Goal: Task Accomplishment & Management: Complete application form

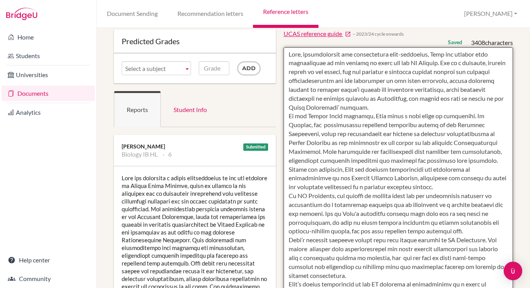
scroll to position [32, 0]
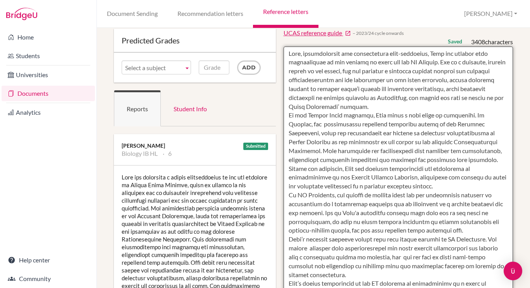
click at [390, 144] on textarea at bounding box center [399, 271] width 230 height 448
click at [370, 152] on textarea at bounding box center [399, 271] width 230 height 448
click at [409, 169] on textarea at bounding box center [399, 271] width 230 height 448
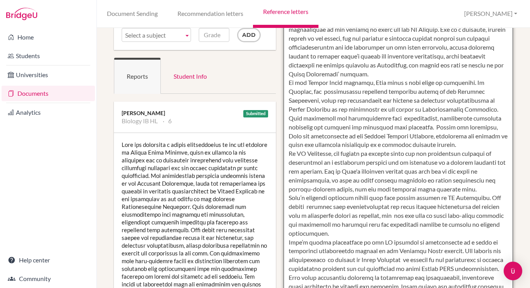
scroll to position [67, 0]
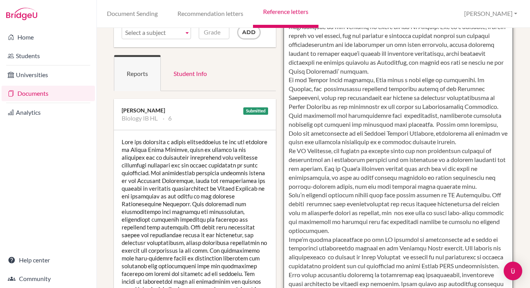
click at [427, 152] on textarea at bounding box center [399, 235] width 230 height 448
click at [457, 186] on textarea at bounding box center [399, 235] width 230 height 448
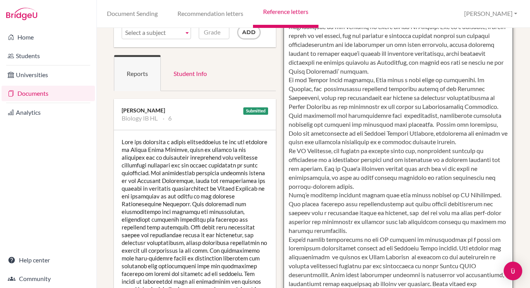
click at [354, 187] on textarea at bounding box center [399, 235] width 230 height 448
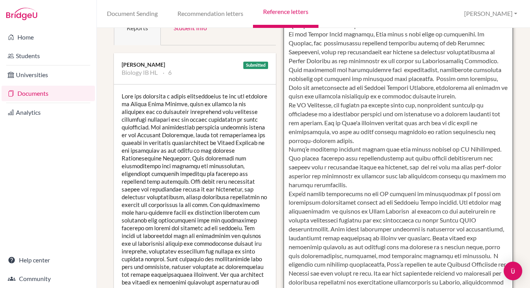
scroll to position [114, 0]
click at [298, 209] on textarea at bounding box center [399, 189] width 230 height 448
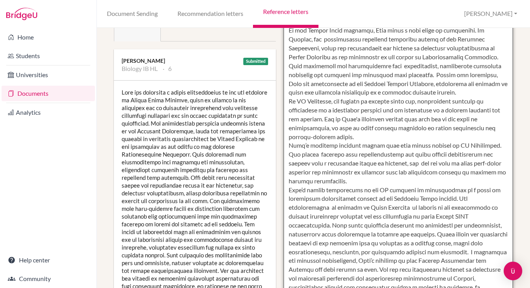
scroll to position [117, 0]
click at [361, 218] on textarea at bounding box center [399, 185] width 230 height 448
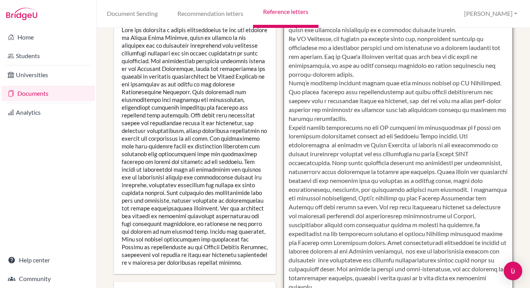
scroll to position [180, 0]
click at [494, 189] on textarea at bounding box center [399, 123] width 230 height 448
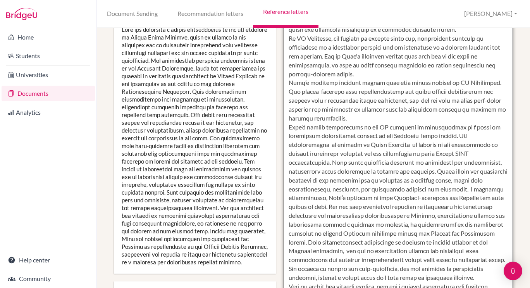
click at [481, 199] on textarea at bounding box center [399, 123] width 230 height 448
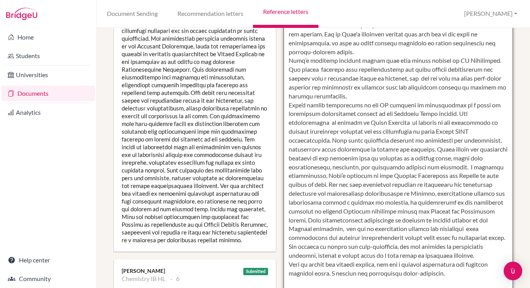
scroll to position [202, 0]
click at [457, 186] on textarea at bounding box center [399, 101] width 230 height 448
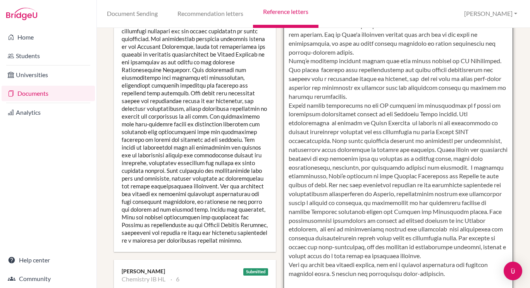
click at [499, 212] on textarea at bounding box center [399, 101] width 230 height 448
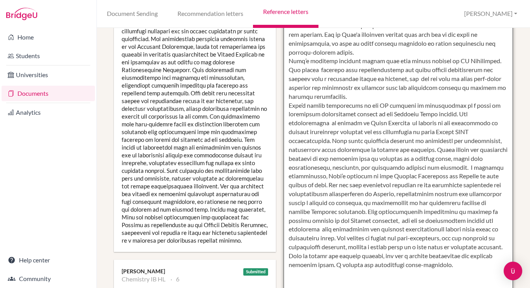
click at [437, 213] on textarea at bounding box center [399, 101] width 230 height 448
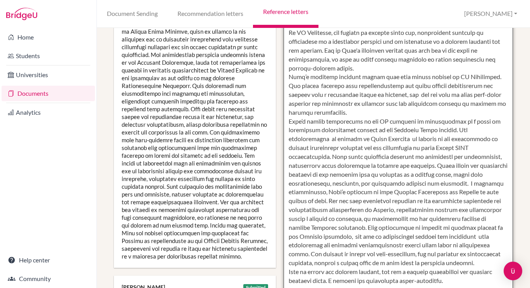
scroll to position [187, 0]
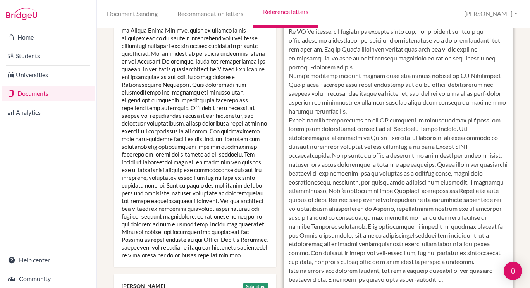
click at [501, 237] on textarea at bounding box center [399, 116] width 230 height 448
click at [304, 243] on textarea at bounding box center [399, 116] width 230 height 448
click at [316, 244] on textarea at bounding box center [399, 116] width 230 height 448
click at [333, 263] on textarea at bounding box center [399, 116] width 230 height 448
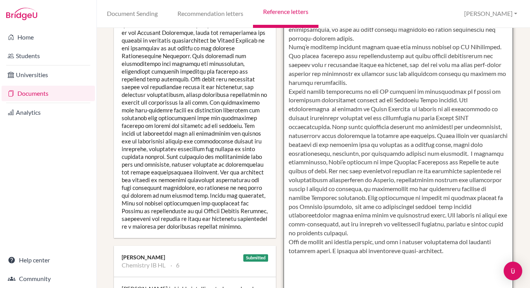
scroll to position [216, 0]
click at [356, 242] on textarea at bounding box center [399, 86] width 230 height 448
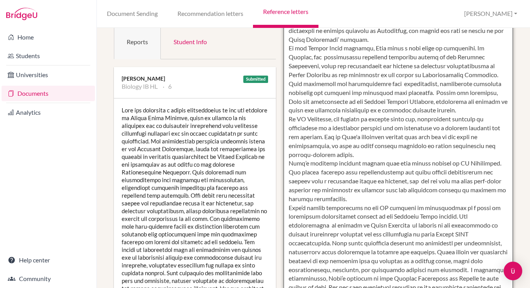
scroll to position [97, 0]
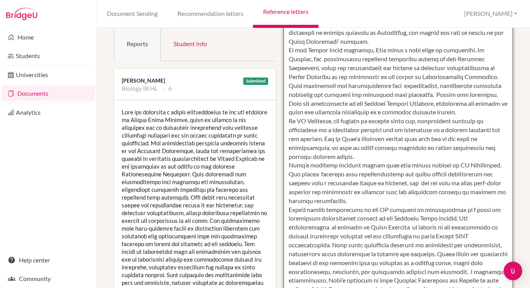
click at [449, 103] on textarea at bounding box center [399, 205] width 230 height 448
click at [436, 95] on textarea at bounding box center [399, 205] width 230 height 448
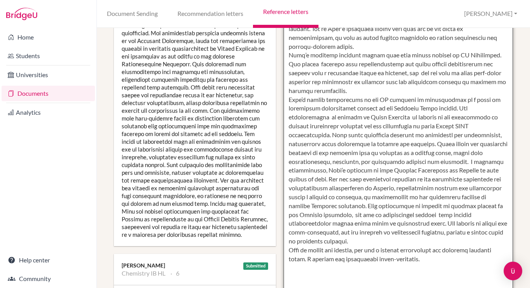
scroll to position [209, 0]
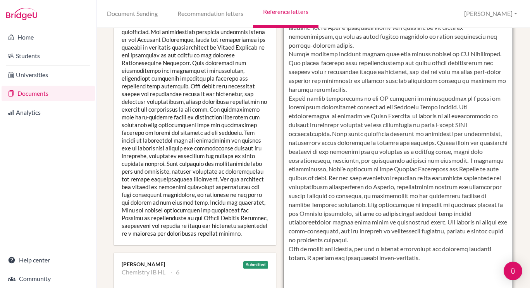
click at [359, 223] on textarea at bounding box center [399, 94] width 230 height 448
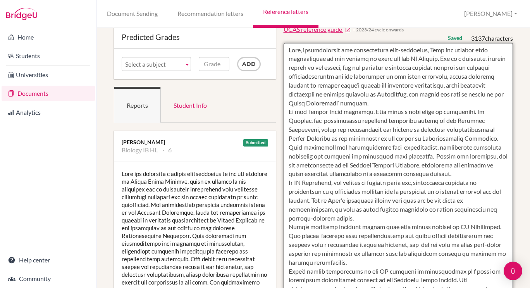
scroll to position [0, 0]
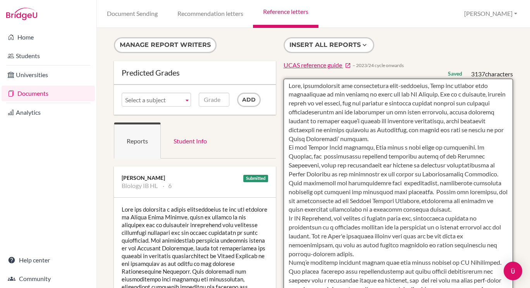
type textarea "Calm, conscientious and meticulously well-organised, Asmi has adapted very succ…"
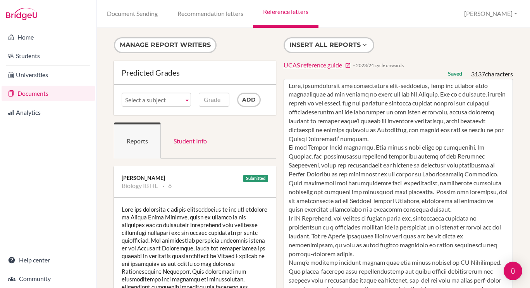
click at [292, 10] on link "Reference letters" at bounding box center [285, 14] width 65 height 28
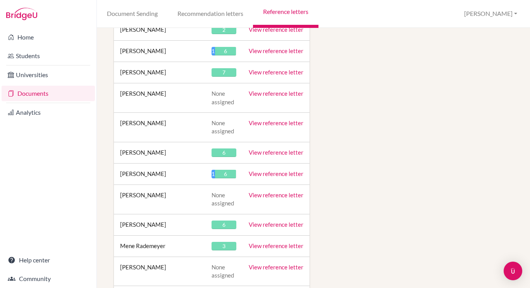
scroll to position [13591, 0]
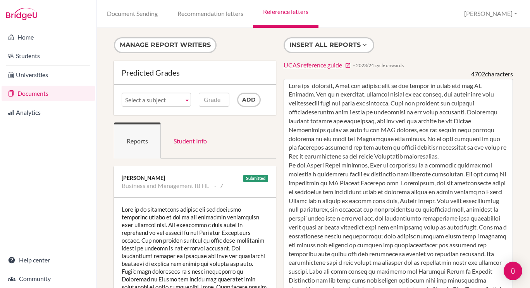
click at [295, 10] on link "Reference letters" at bounding box center [285, 14] width 65 height 28
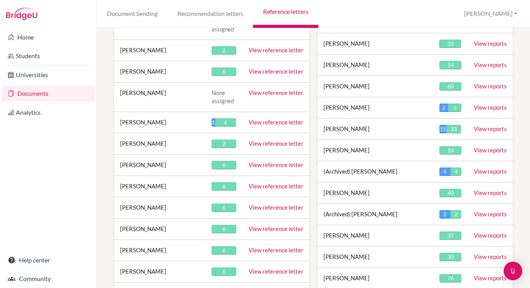
scroll to position [1433, 0]
click at [277, 140] on link "View reference letter" at bounding box center [276, 143] width 55 height 7
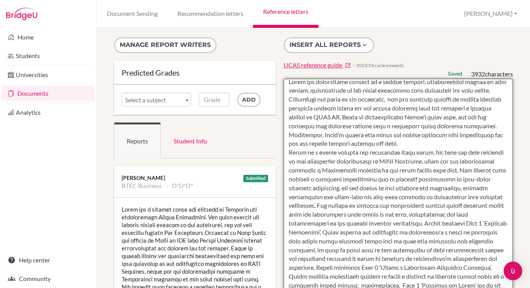
scroll to position [4, 0]
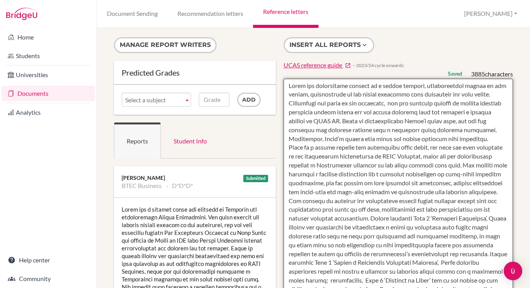
scroll to position [24, 0]
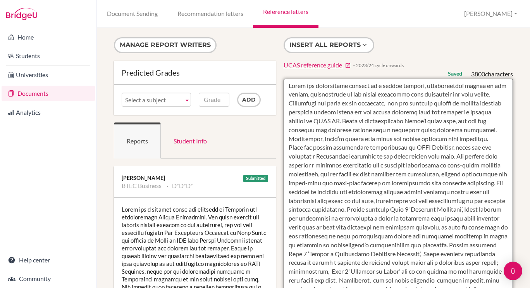
scroll to position [35, 0]
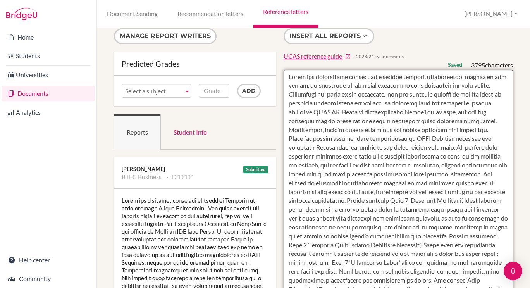
scroll to position [9, 0]
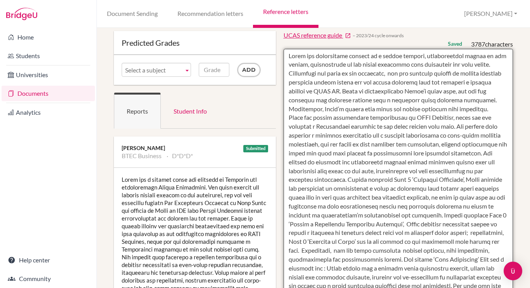
scroll to position [30, 0]
click at [363, 162] on textarea at bounding box center [399, 272] width 230 height 448
click at [388, 171] on textarea at bounding box center [399, 272] width 230 height 448
click at [456, 171] on textarea at bounding box center [399, 272] width 230 height 448
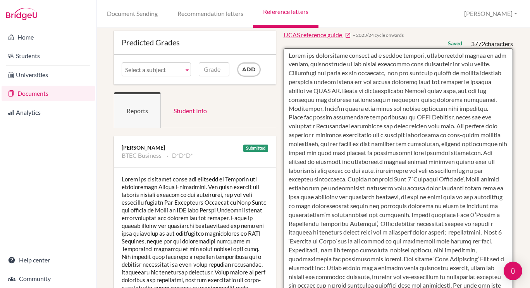
click at [478, 181] on textarea at bounding box center [399, 272] width 230 height 448
click at [348, 189] on textarea at bounding box center [399, 272] width 230 height 448
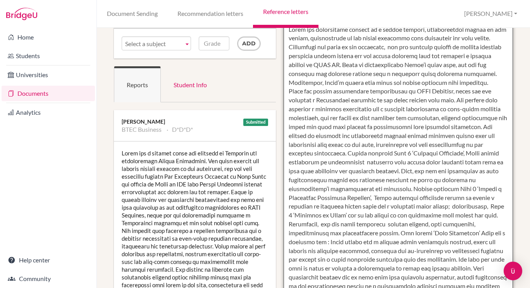
scroll to position [57, 0]
click at [476, 170] on textarea at bounding box center [399, 246] width 230 height 448
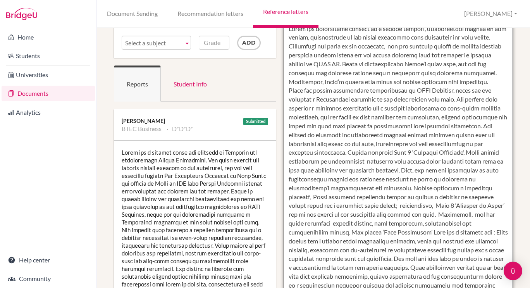
click at [390, 180] on textarea at bounding box center [399, 246] width 230 height 448
click at [454, 171] on textarea at bounding box center [399, 246] width 230 height 448
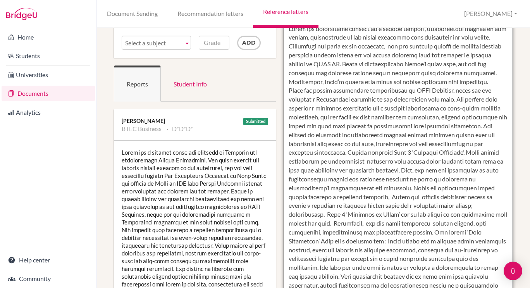
click at [439, 179] on textarea at bounding box center [399, 246] width 230 height 448
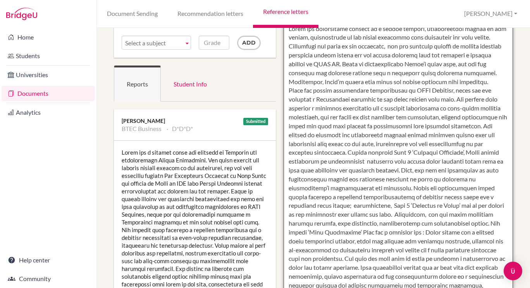
scroll to position [18, 0]
click at [378, 197] on textarea at bounding box center [399, 246] width 230 height 448
click at [379, 188] on textarea at bounding box center [399, 246] width 230 height 448
click at [423, 188] on textarea at bounding box center [399, 246] width 230 height 448
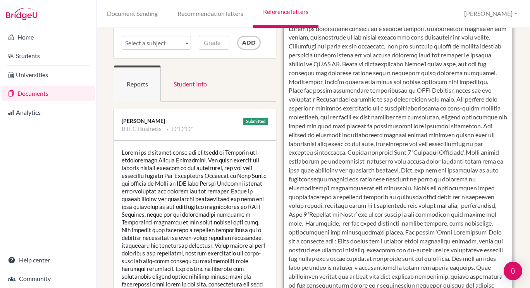
click at [370, 205] on textarea at bounding box center [399, 246] width 230 height 448
click at [313, 207] on textarea at bounding box center [399, 246] width 230 height 448
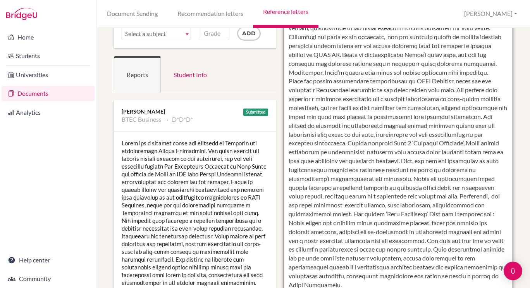
scroll to position [81, 0]
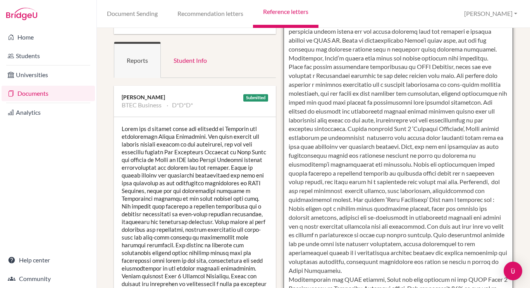
click at [431, 192] on textarea at bounding box center [399, 222] width 230 height 448
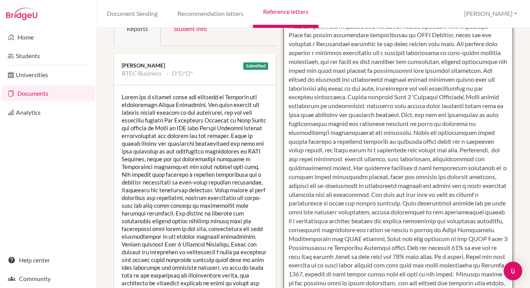
scroll to position [113, 0]
click at [449, 186] on textarea at bounding box center [399, 189] width 230 height 448
click at [442, 230] on textarea at bounding box center [399, 189] width 230 height 448
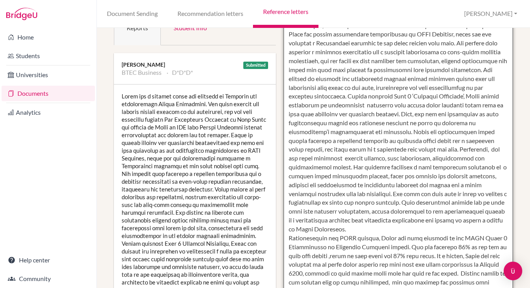
scroll to position [0, 0]
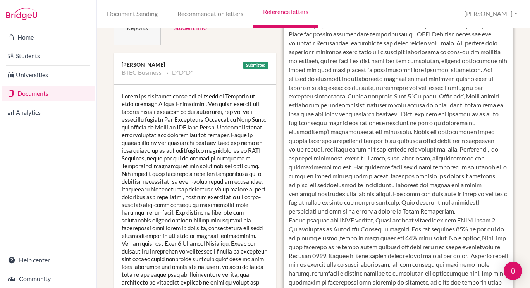
click at [315, 211] on textarea at bounding box center [399, 189] width 230 height 448
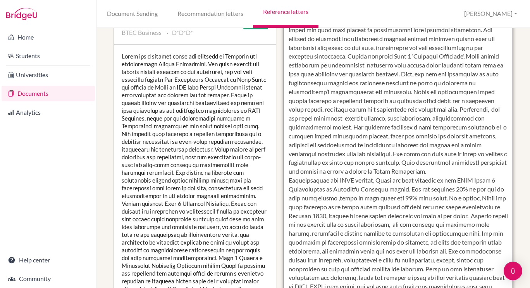
scroll to position [154, 0]
click at [436, 198] on textarea at bounding box center [399, 149] width 230 height 448
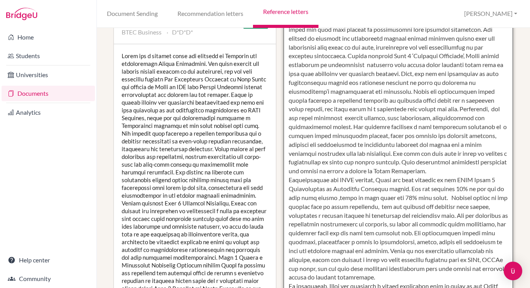
click at [451, 233] on textarea at bounding box center [399, 149] width 230 height 448
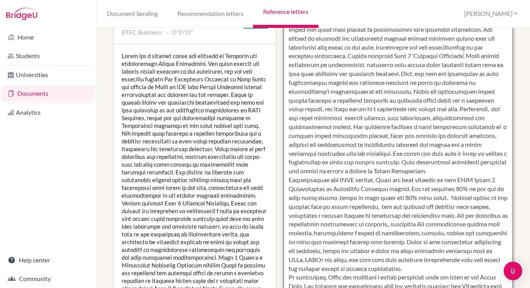
click at [451, 233] on textarea at bounding box center [399, 149] width 230 height 448
click at [464, 223] on textarea at bounding box center [399, 149] width 230 height 448
click at [452, 225] on textarea at bounding box center [399, 149] width 230 height 448
click at [460, 216] on textarea at bounding box center [399, 149] width 230 height 448
drag, startPoint x: 462, startPoint y: 214, endPoint x: 507, endPoint y: 243, distance: 53.3
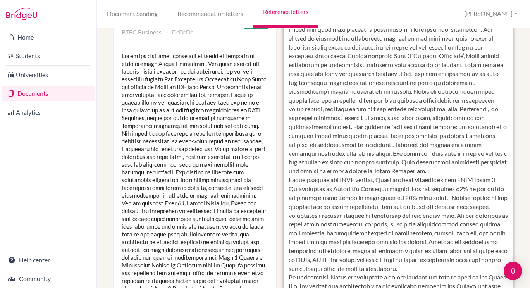
click at [507, 243] on textarea at bounding box center [399, 149] width 230 height 448
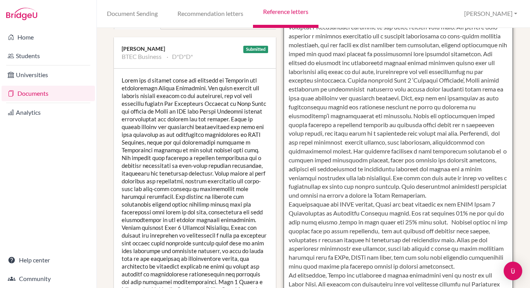
scroll to position [0, 0]
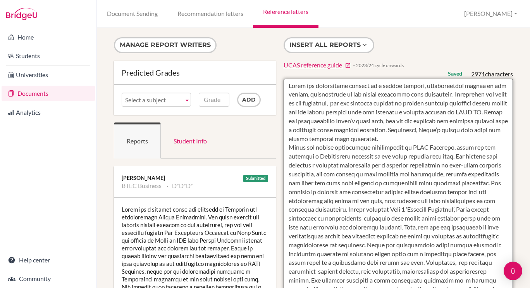
type textarea "Grace has established herself as a highly capable, conscientious member of her …"
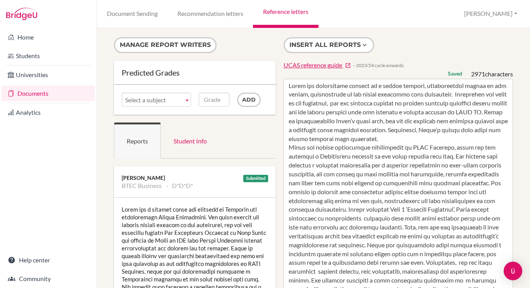
click at [295, 11] on link "Reference letters" at bounding box center [285, 14] width 65 height 28
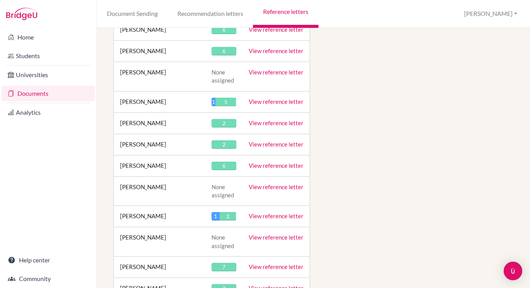
scroll to position [15927, 0]
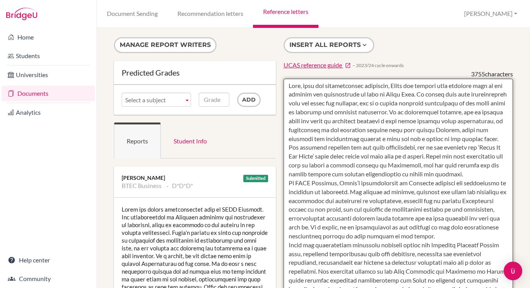
drag, startPoint x: 366, startPoint y: 95, endPoint x: 350, endPoint y: 114, distance: 25.3
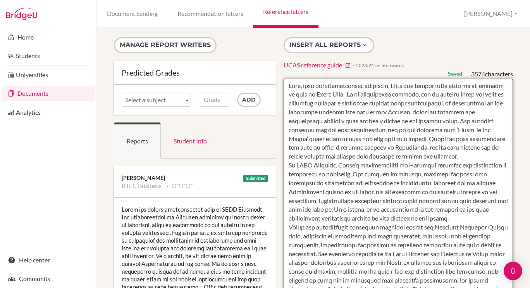
drag, startPoint x: 469, startPoint y: 121, endPoint x: 424, endPoint y: 139, distance: 48.7
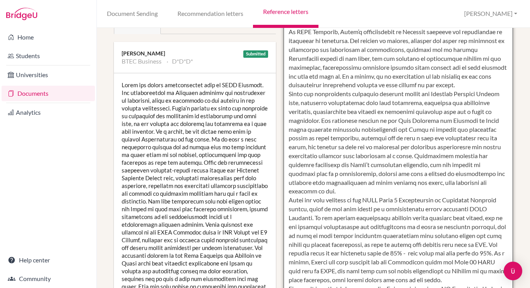
scroll to position [125, 0]
drag, startPoint x: 300, startPoint y: 104, endPoint x: 313, endPoint y: 113, distance: 15.8
click at [313, 113] on textarea at bounding box center [399, 178] width 230 height 448
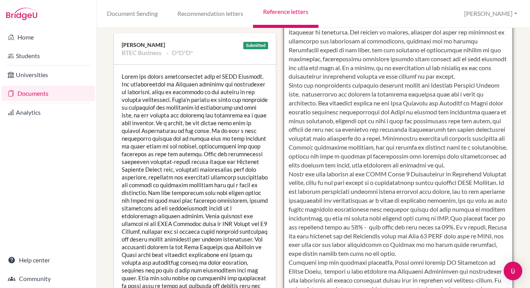
scroll to position [134, 0]
click at [418, 130] on textarea at bounding box center [399, 169] width 230 height 448
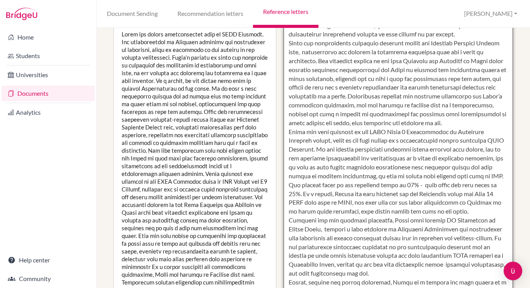
scroll to position [176, 0]
click at [310, 151] on textarea at bounding box center [399, 127] width 230 height 448
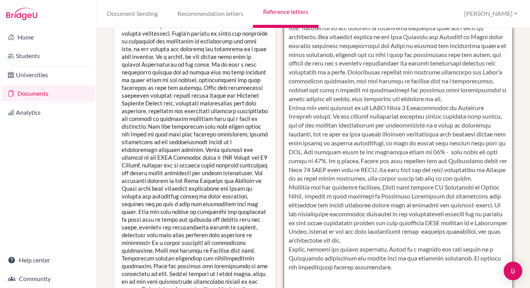
scroll to position [200, 0]
drag, startPoint x: 333, startPoint y: 169, endPoint x: 437, endPoint y: 176, distance: 104.2
click at [437, 176] on textarea at bounding box center [399, 103] width 230 height 448
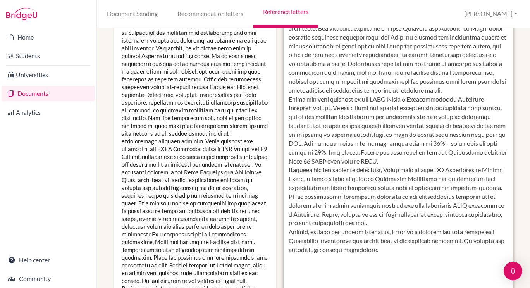
scroll to position [209, 0]
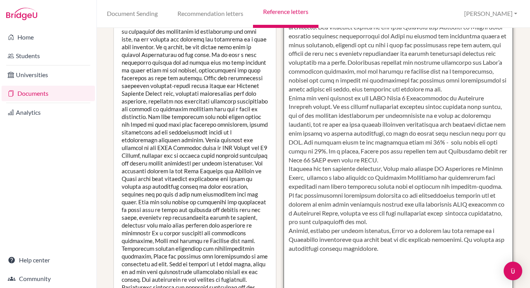
click at [390, 233] on textarea at bounding box center [399, 94] width 230 height 448
click at [310, 231] on textarea at bounding box center [399, 94] width 230 height 448
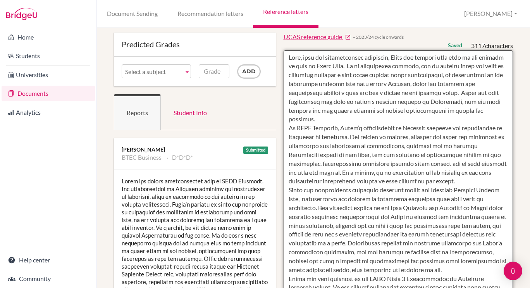
scroll to position [0, 0]
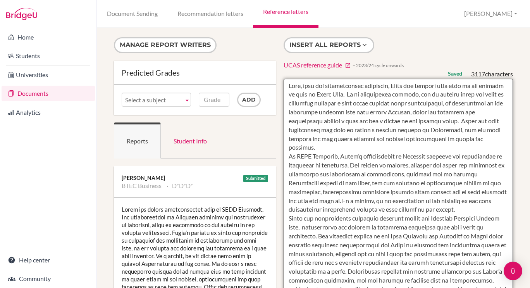
type textarea "Calm, kind and exceptionally courteous, Conor has adapted with ease to the dema…"
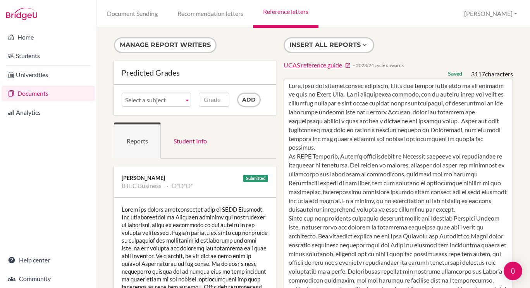
click at [288, 8] on link "Reference letters" at bounding box center [285, 14] width 65 height 28
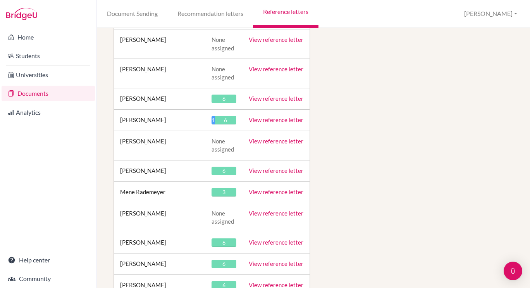
scroll to position [13644, 0]
click at [279, 281] on link "View reference letter" at bounding box center [276, 284] width 55 height 7
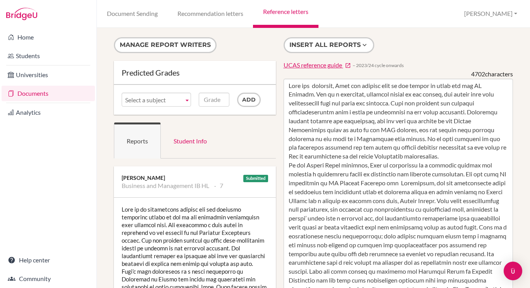
click at [297, 9] on link "Reference letters" at bounding box center [285, 14] width 65 height 28
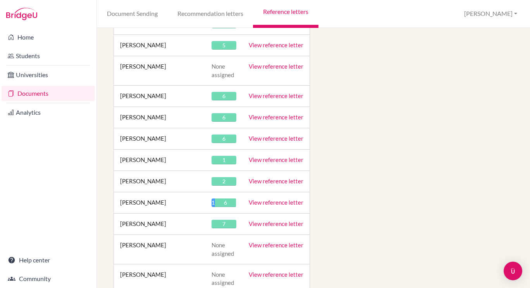
scroll to position [13441, 0]
